Goal: Task Accomplishment & Management: Complete application form

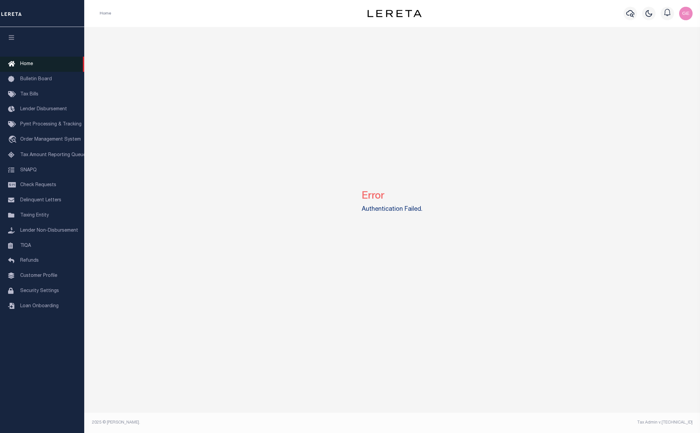
click at [46, 65] on link "Home" at bounding box center [42, 64] width 84 height 15
click at [685, 19] on img "button" at bounding box center [685, 13] width 13 height 13
click at [666, 48] on span "Sign out" at bounding box center [659, 47] width 19 height 5
click at [45, 278] on span "Customer Profile" at bounding box center [38, 275] width 37 height 5
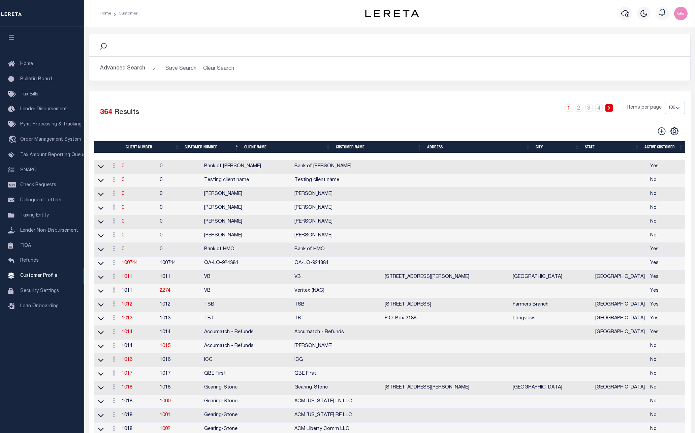
click at [149, 64] on button "Advanced Search" at bounding box center [128, 68] width 56 height 13
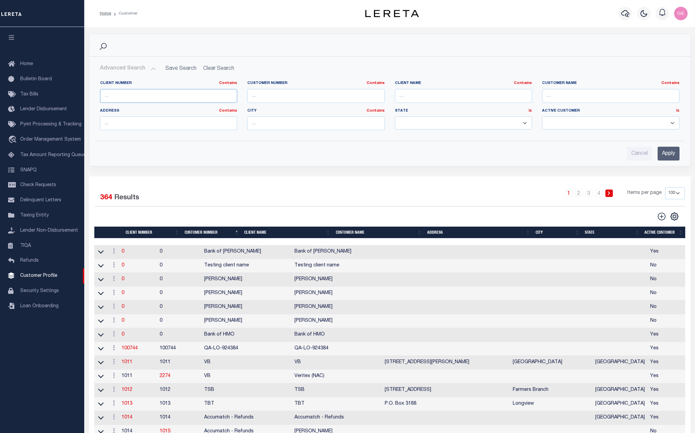
click at [147, 90] on input "text" at bounding box center [168, 96] width 137 height 14
click at [298, 98] on input "text" at bounding box center [315, 96] width 137 height 14
click at [448, 98] on input "text" at bounding box center [463, 96] width 137 height 14
type input "century"
click at [669, 157] on input "Apply" at bounding box center [669, 154] width 22 height 14
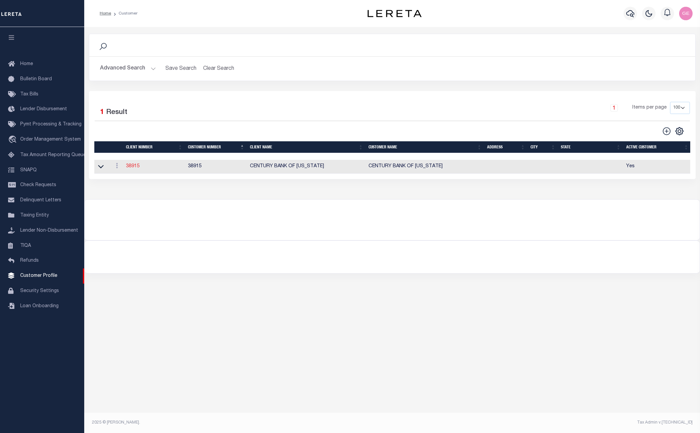
click at [133, 165] on link "38915" at bounding box center [132, 166] width 13 height 5
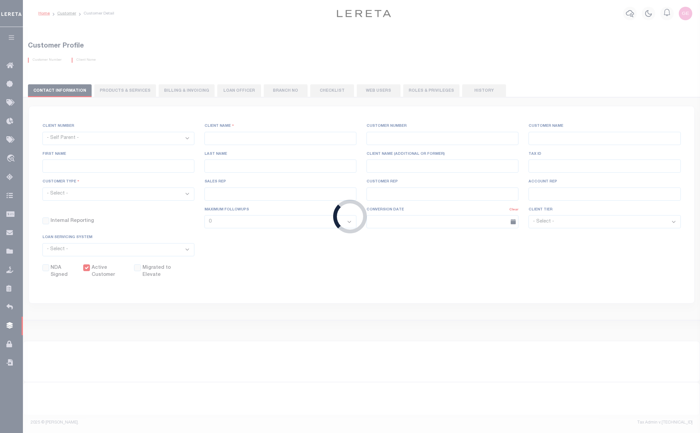
select select
type input "CENTURY BANK OF [US_STATE]"
type input "38915"
type input "CENTURY BANK OF [US_STATE]"
select select "Mixed Portfolio"
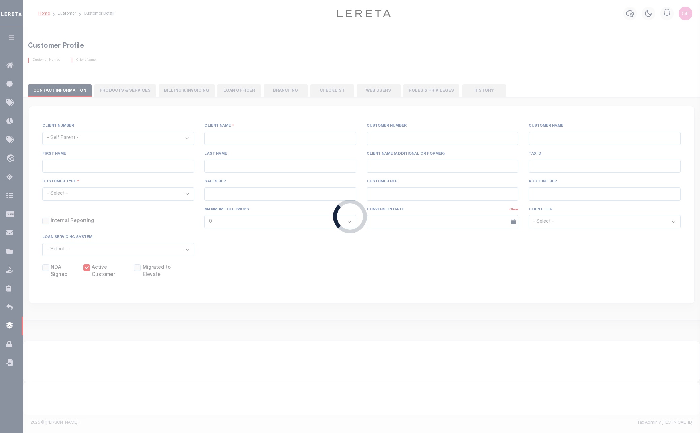
type input "NONE ,NONE"
type input "[PERSON_NAME]"
type input "[DATE]"
select select
checkbox input "false"
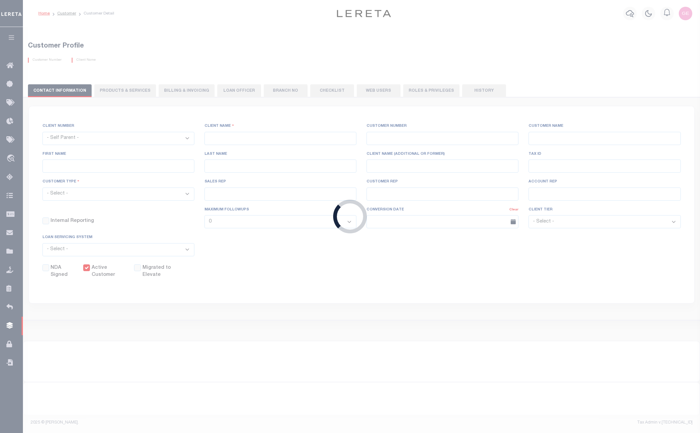
checkbox input "true"
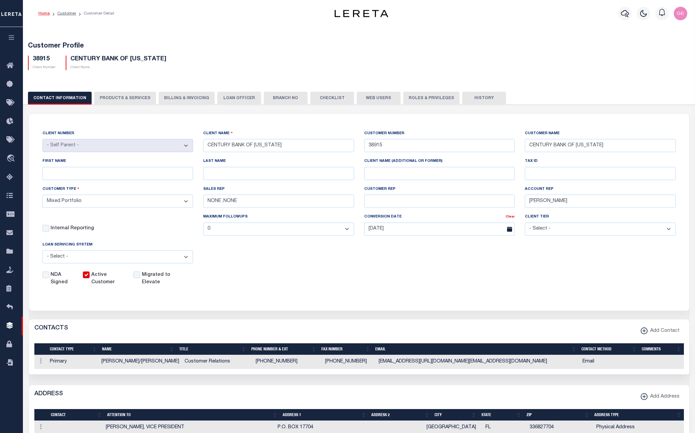
click at [127, 93] on button "PRODUCTS & SERVICES" at bounding box center [125, 98] width 62 height 13
radio input "true"
checkbox input "true"
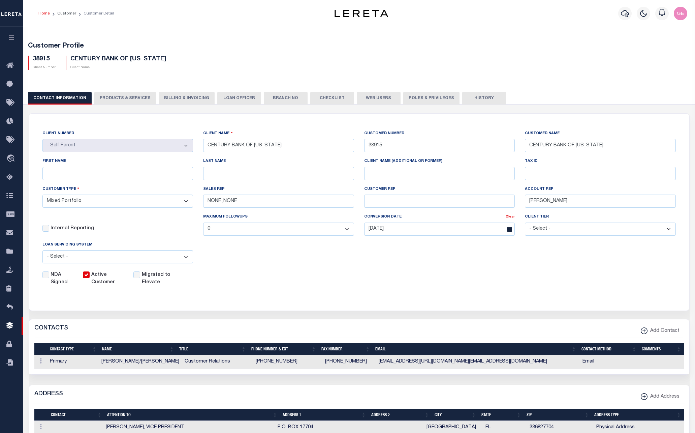
checkbox input "true"
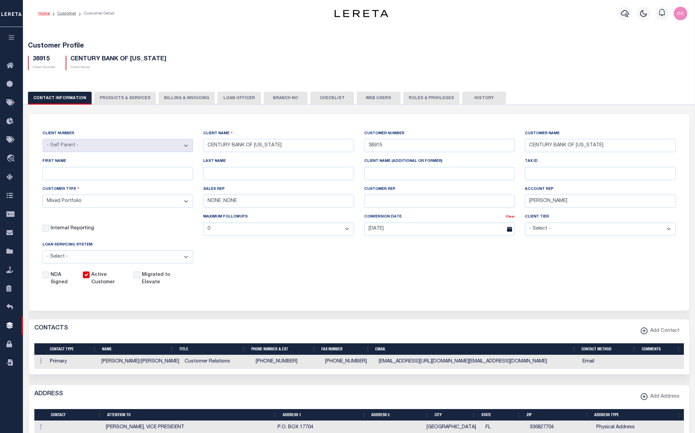
checkbox input "true"
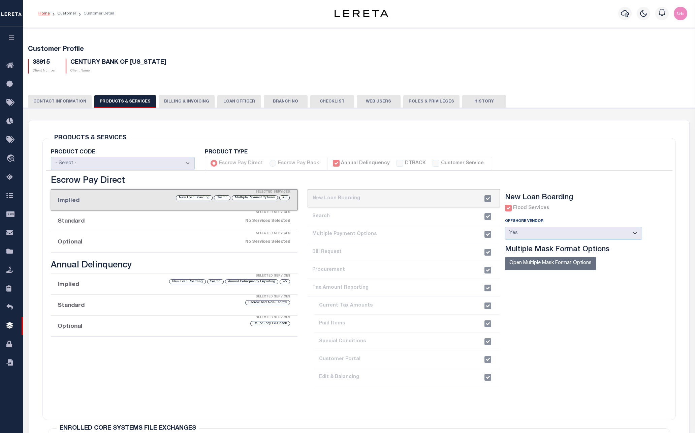
click at [187, 198] on div "Selected Services" at bounding box center [181, 191] width 246 height 13
click at [162, 97] on button "Billing & Invoicing" at bounding box center [187, 101] width 56 height 13
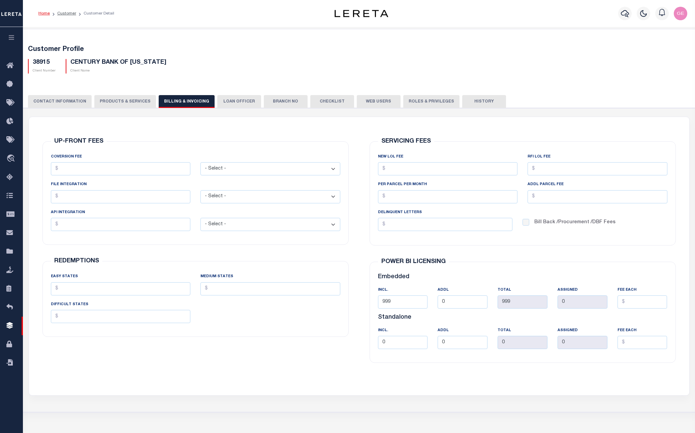
click at [132, 101] on button "PRODUCTS & SERVICES" at bounding box center [125, 101] width 62 height 13
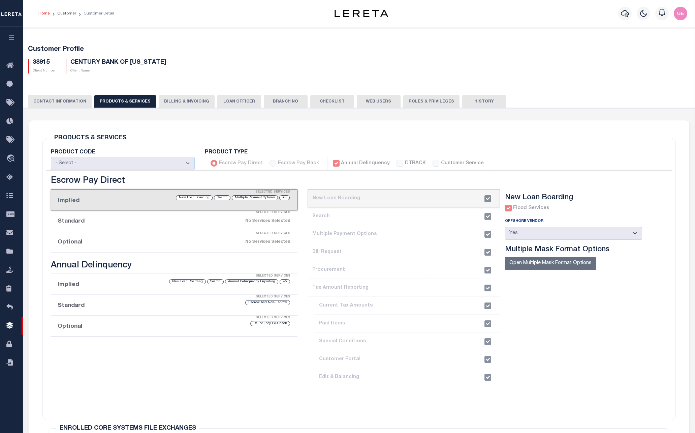
click at [505, 209] on div "Flood Services" at bounding box center [527, 208] width 44 height 7
click at [330, 158] on li "Annual Delinquency DTRACK Customer Service" at bounding box center [409, 163] width 165 height 13
click at [333, 162] on div "Annual Delinquency" at bounding box center [361, 163] width 57 height 7
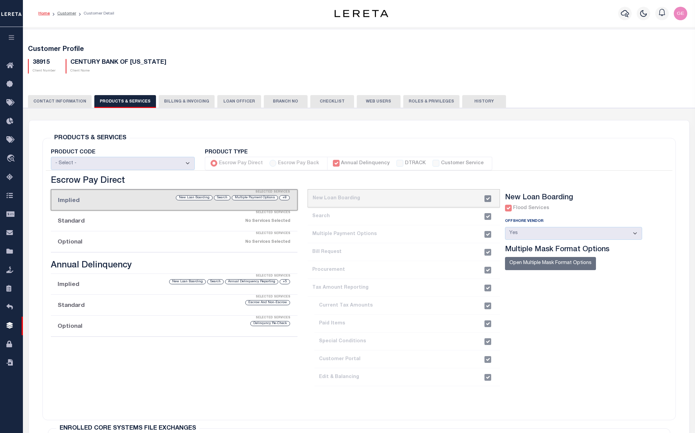
click at [393, 168] on li "Annual Delinquency DTRACK Customer Service" at bounding box center [409, 163] width 165 height 13
click at [397, 163] on div "DTRACK" at bounding box center [411, 163] width 29 height 7
click at [441, 167] on label "Customer Service" at bounding box center [462, 163] width 43 height 7
drag, startPoint x: 432, startPoint y: 164, endPoint x: 420, endPoint y: 164, distance: 11.8
click at [433, 164] on div "Customer Service" at bounding box center [458, 163] width 51 height 7
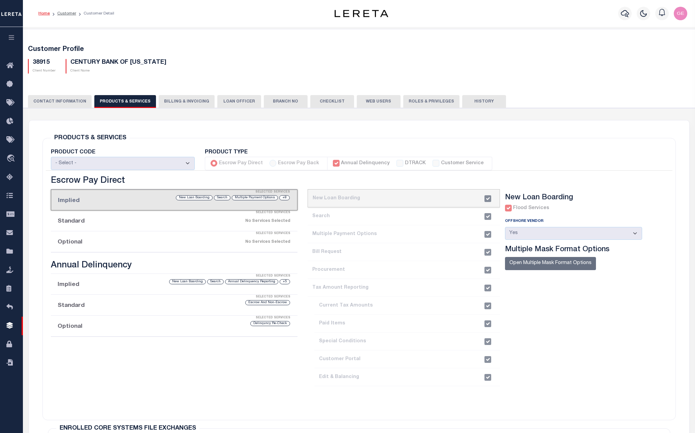
click at [270, 164] on div "Escrow Pay Back" at bounding box center [295, 163] width 50 height 7
click at [88, 223] on li "Standard Selected Services No Services Selected" at bounding box center [174, 220] width 247 height 21
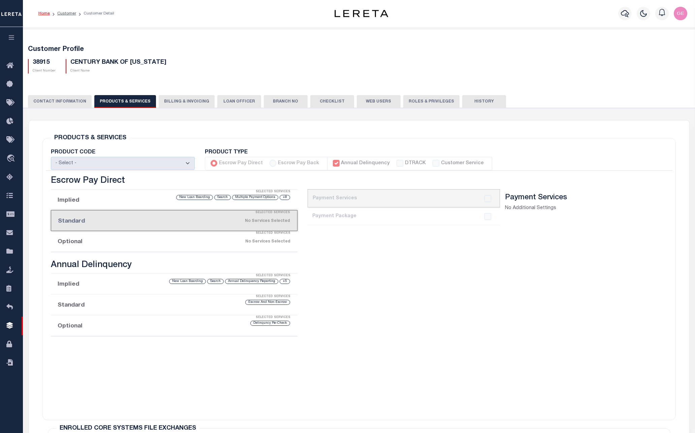
click at [88, 242] on li "Optional Selected Services No Services Selected" at bounding box center [174, 241] width 247 height 21
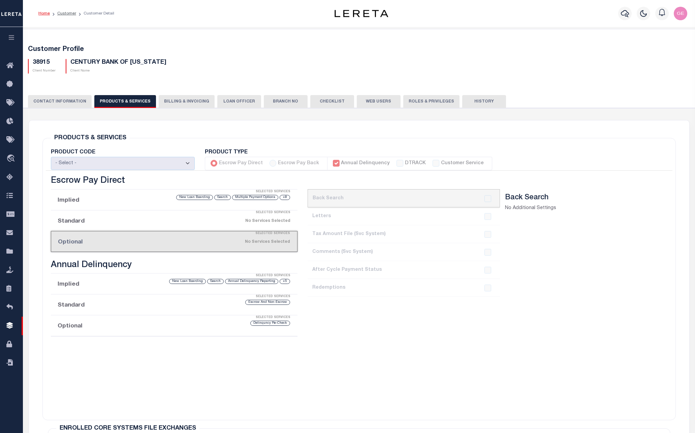
click at [90, 263] on h3 "Annual Delinquency" at bounding box center [174, 265] width 247 height 10
click at [100, 294] on div "Selected Services" at bounding box center [181, 296] width 247 height 13
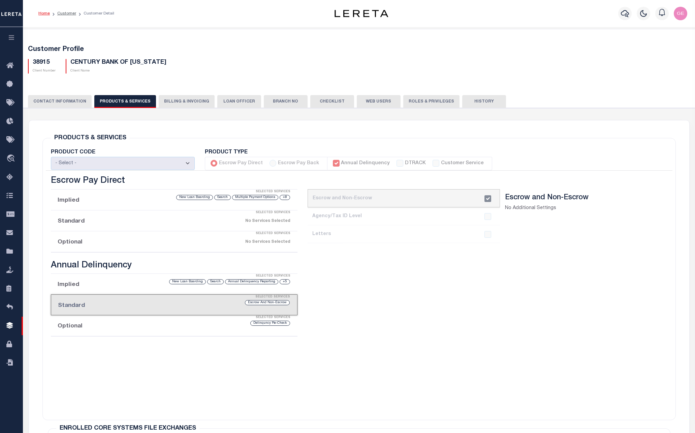
click at [108, 285] on li "Implied Selected Services +5 Annual Delinquency Reporting Search New Loan Board…" at bounding box center [174, 284] width 247 height 21
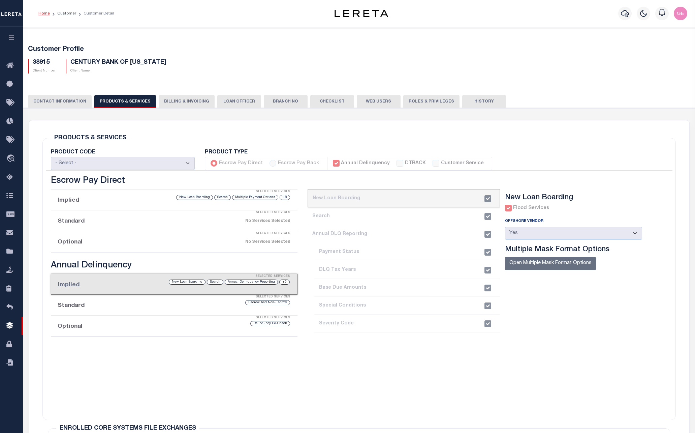
click at [111, 323] on div "Selected Services" at bounding box center [181, 317] width 247 height 13
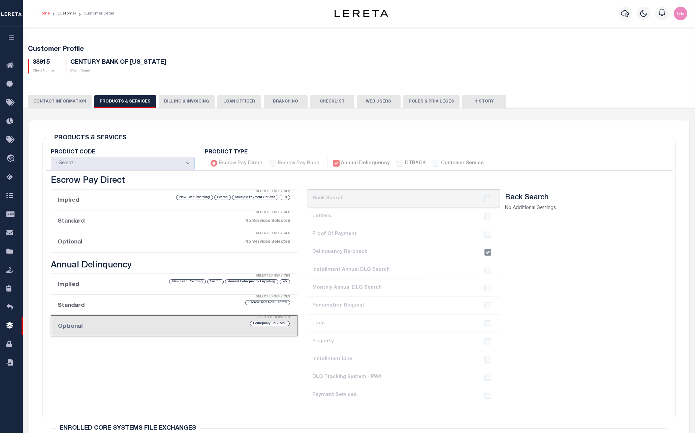
click at [101, 201] on li "Implied Selected Services +8 Multiple Payment Options Search New Loan Boarding" at bounding box center [174, 199] width 247 height 21
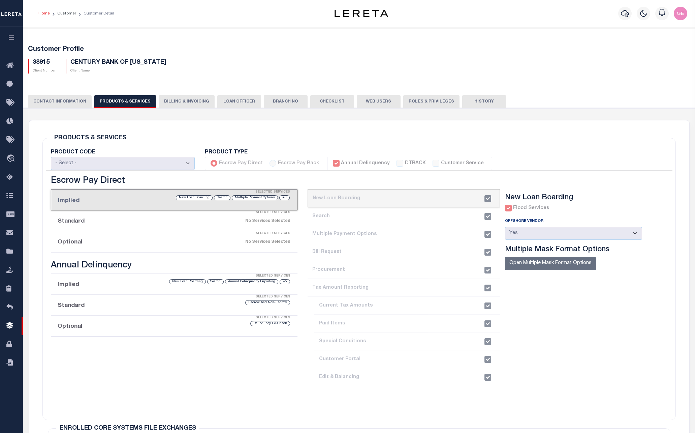
click at [357, 161] on label "Annual Delinquency" at bounding box center [365, 163] width 49 height 7
click at [13, 327] on icon at bounding box center [11, 325] width 11 height 8
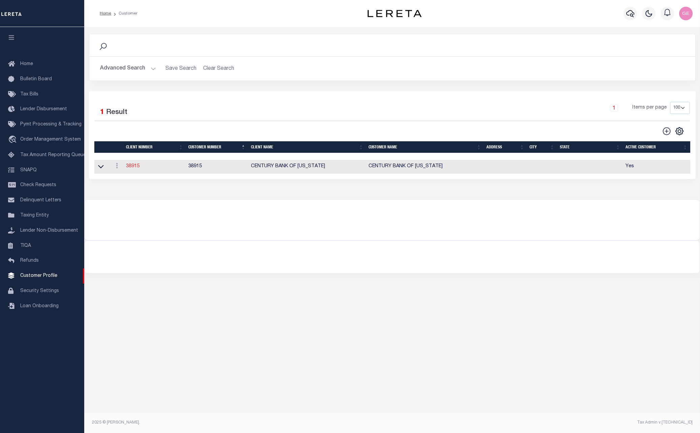
click at [131, 166] on link "38915" at bounding box center [132, 166] width 13 height 5
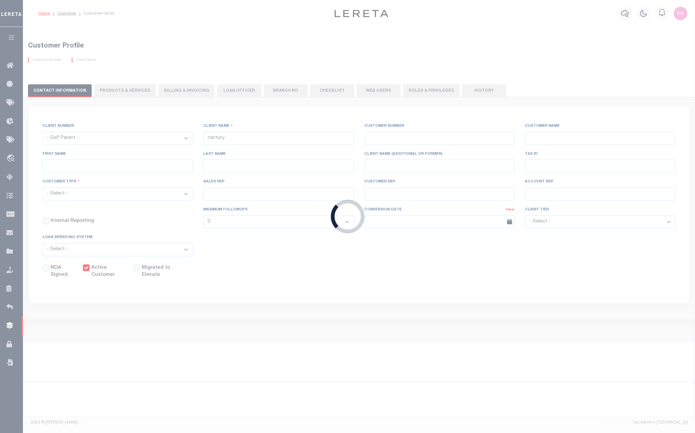
select select
type input "CENTURY BANK OF [US_STATE]"
type input "38915"
type input "CENTURY BANK OF [US_STATE]"
select select "Mixed Portfolio"
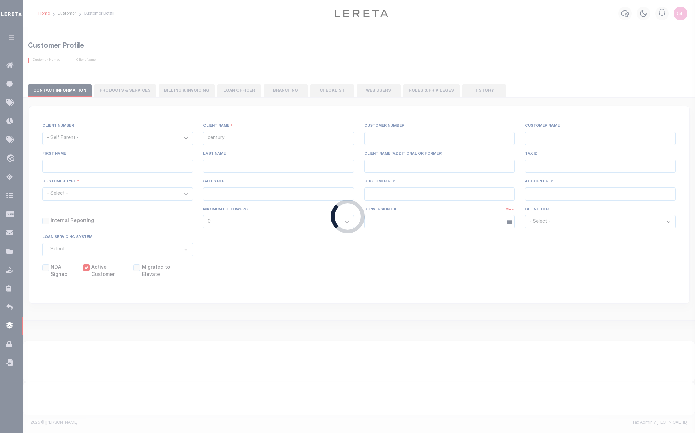
type input "NONE ,NONE"
type input "[PERSON_NAME]"
type input "[DATE]"
select select
checkbox input "false"
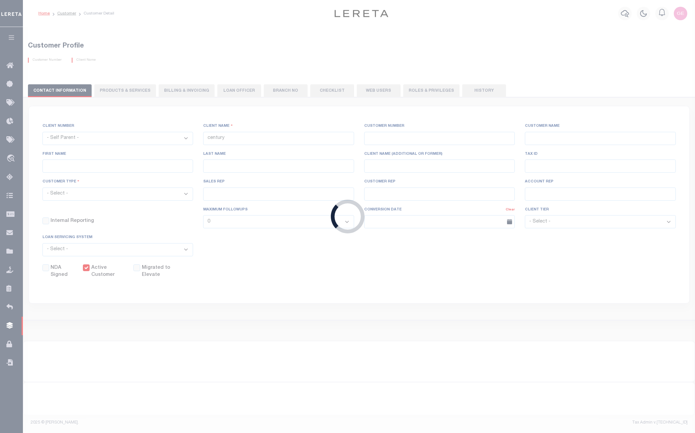
checkbox input "true"
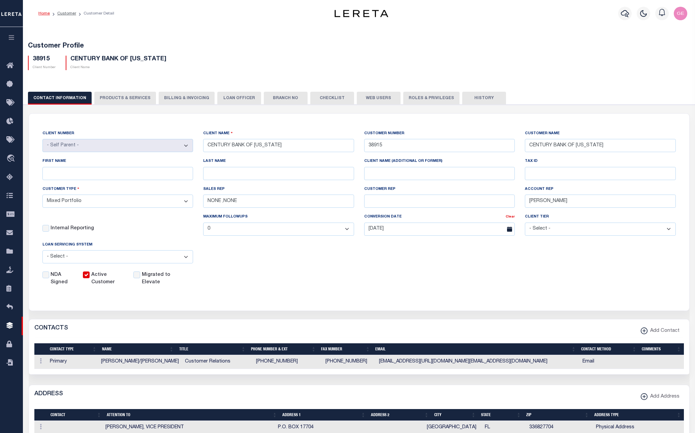
click at [130, 100] on button "PRODUCTS & SERVICES" at bounding box center [125, 98] width 62 height 13
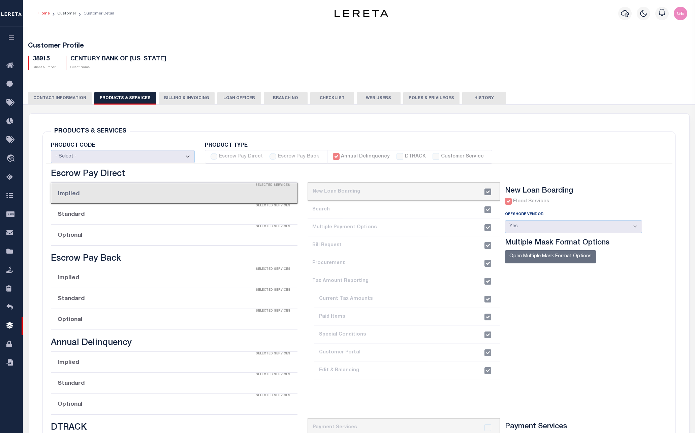
radio input "true"
checkbox input "true"
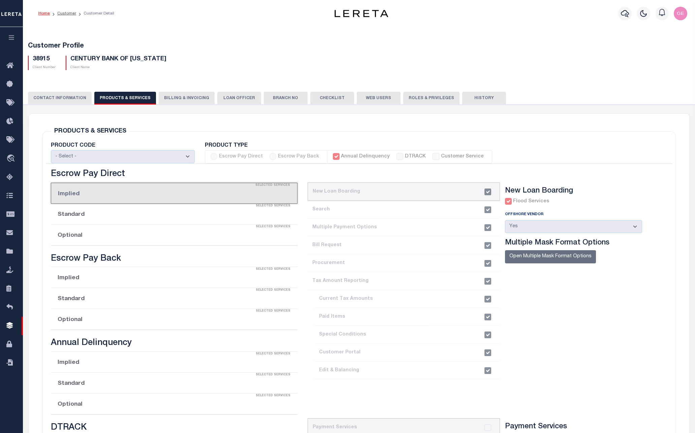
checkbox input "true"
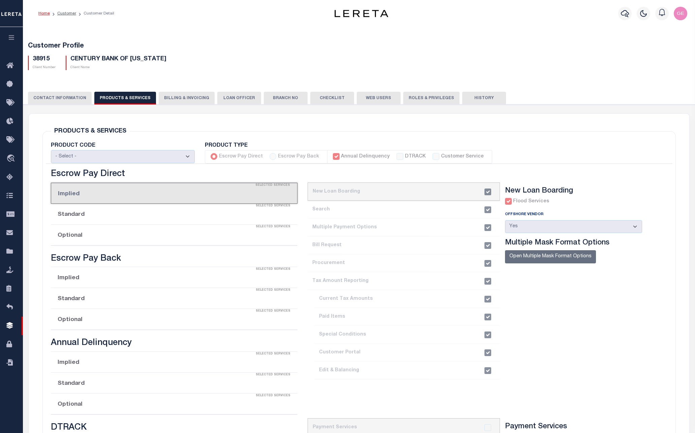
checkbox input "true"
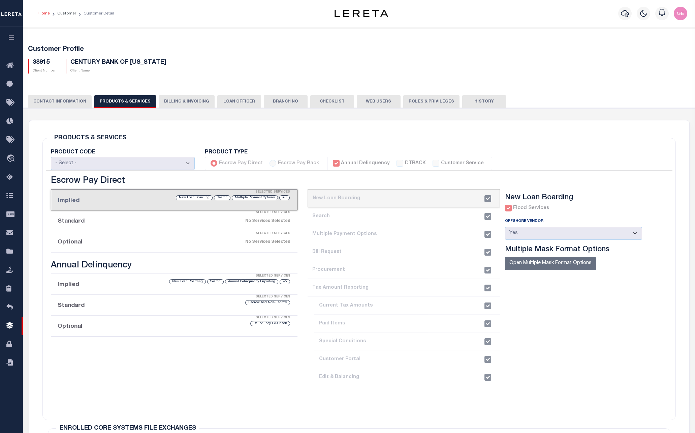
click at [179, 100] on button "Billing & Invoicing" at bounding box center [187, 101] width 56 height 13
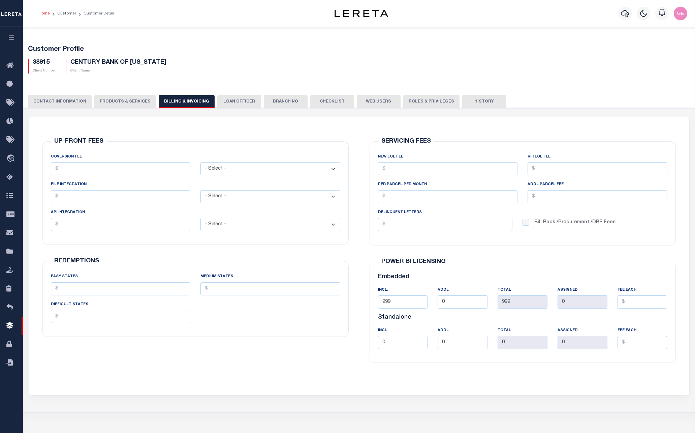
click at [112, 99] on button "PRODUCTS & SERVICES" at bounding box center [125, 101] width 62 height 13
